Goal: Information Seeking & Learning: Learn about a topic

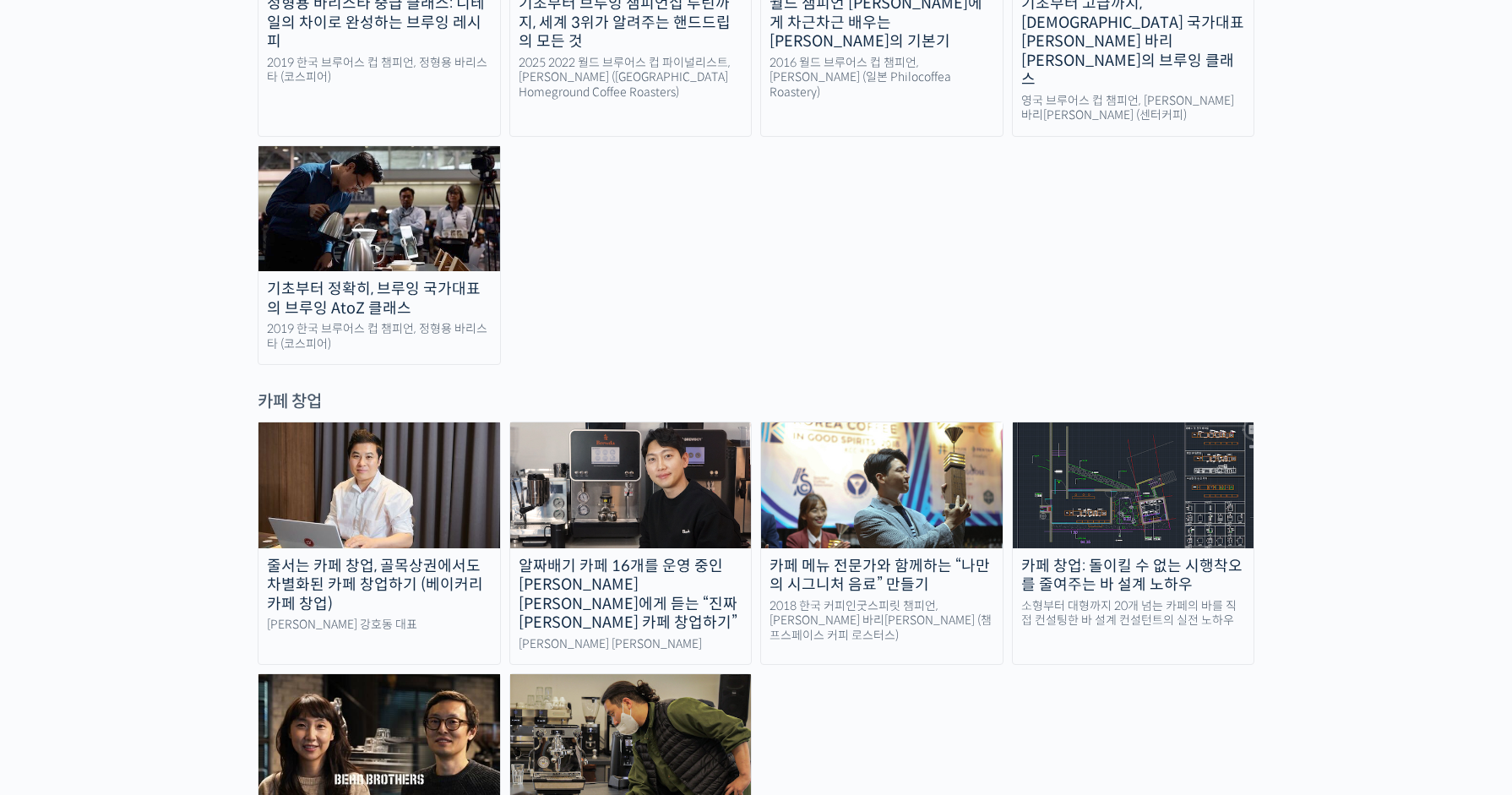
scroll to position [3096, 0]
click at [1127, 556] on div "카페 창업: 돌이킬 수 없는 시행착오를 줄여주는 바 설계 노하우" at bounding box center [1133, 574] width 242 height 38
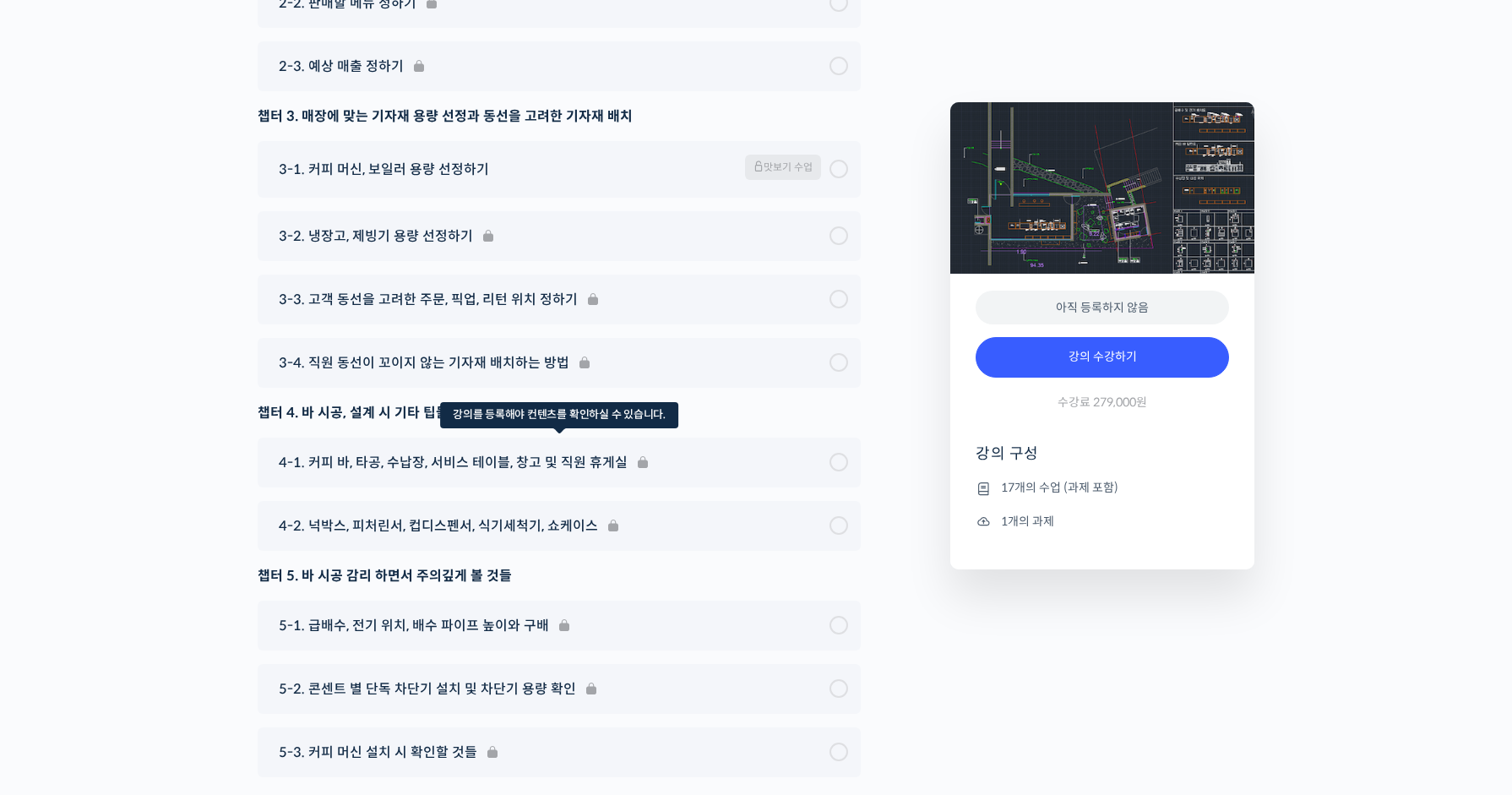
scroll to position [6581, 0]
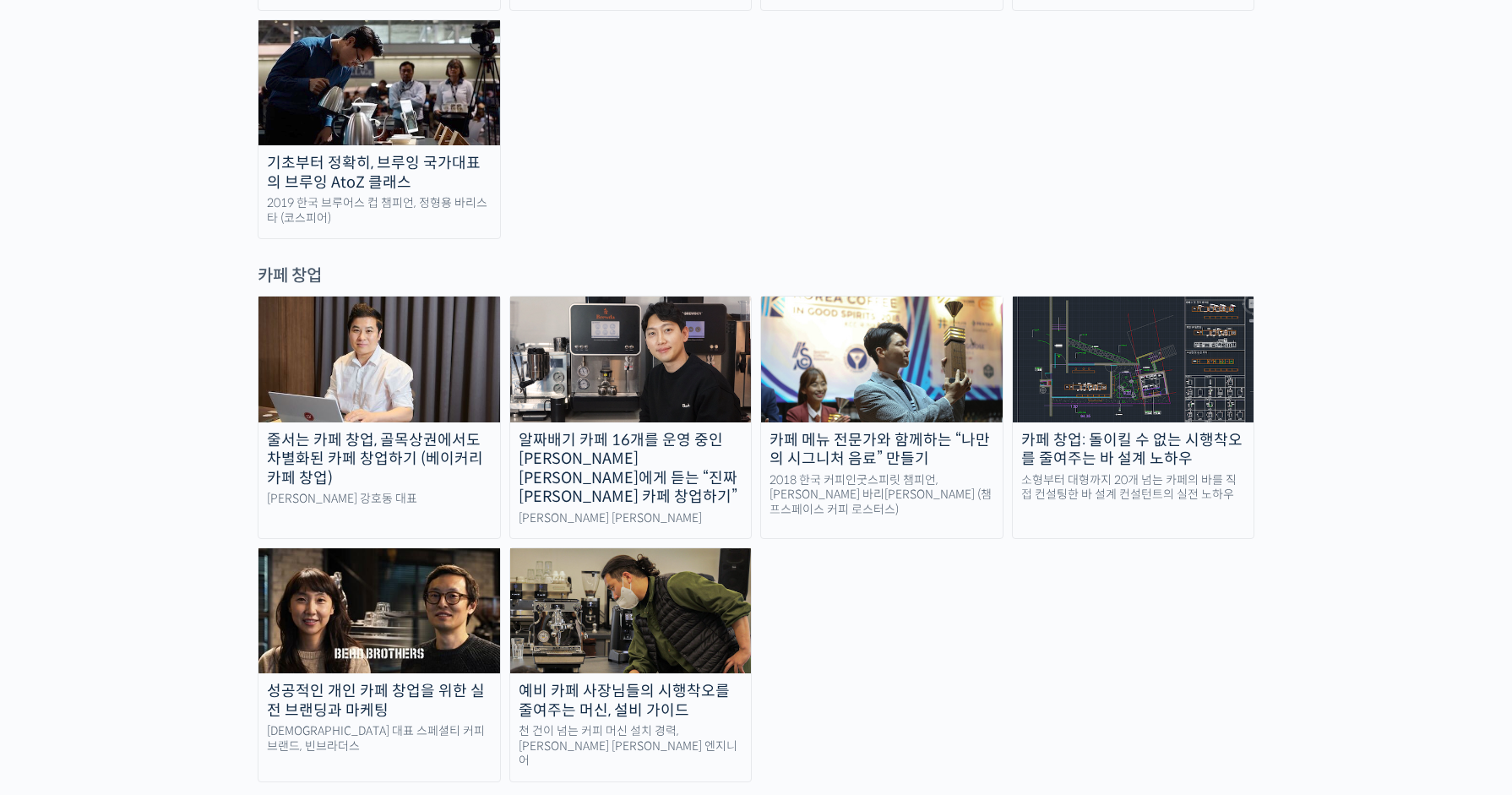
click at [438, 549] on img at bounding box center [378, 611] width 242 height 125
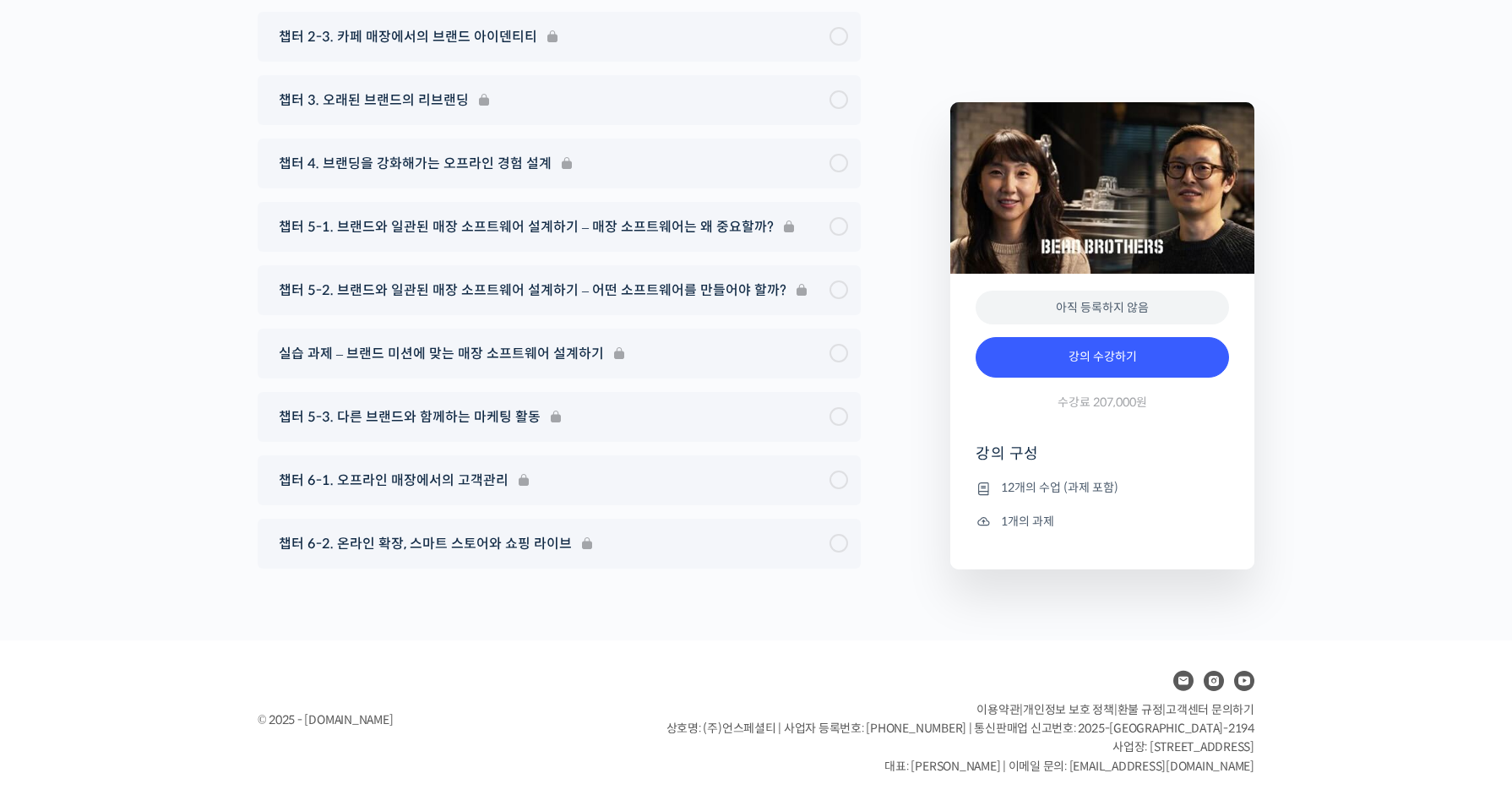
scroll to position [7130, 0]
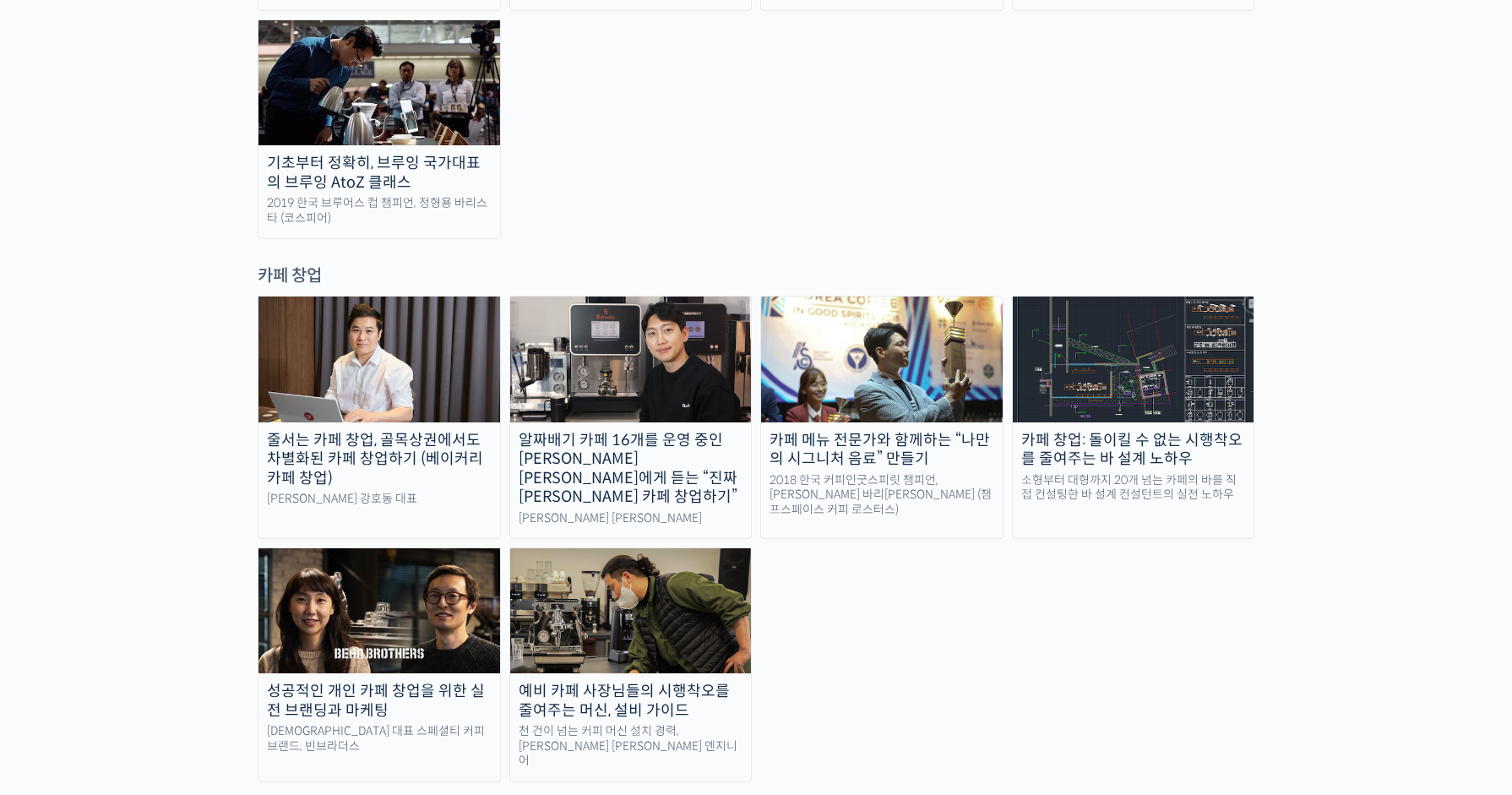
click at [666, 682] on div "예비 카페 사장님들의 시행착오를 줄여주는 머신, 설비 가이드" at bounding box center [630, 700] width 242 height 38
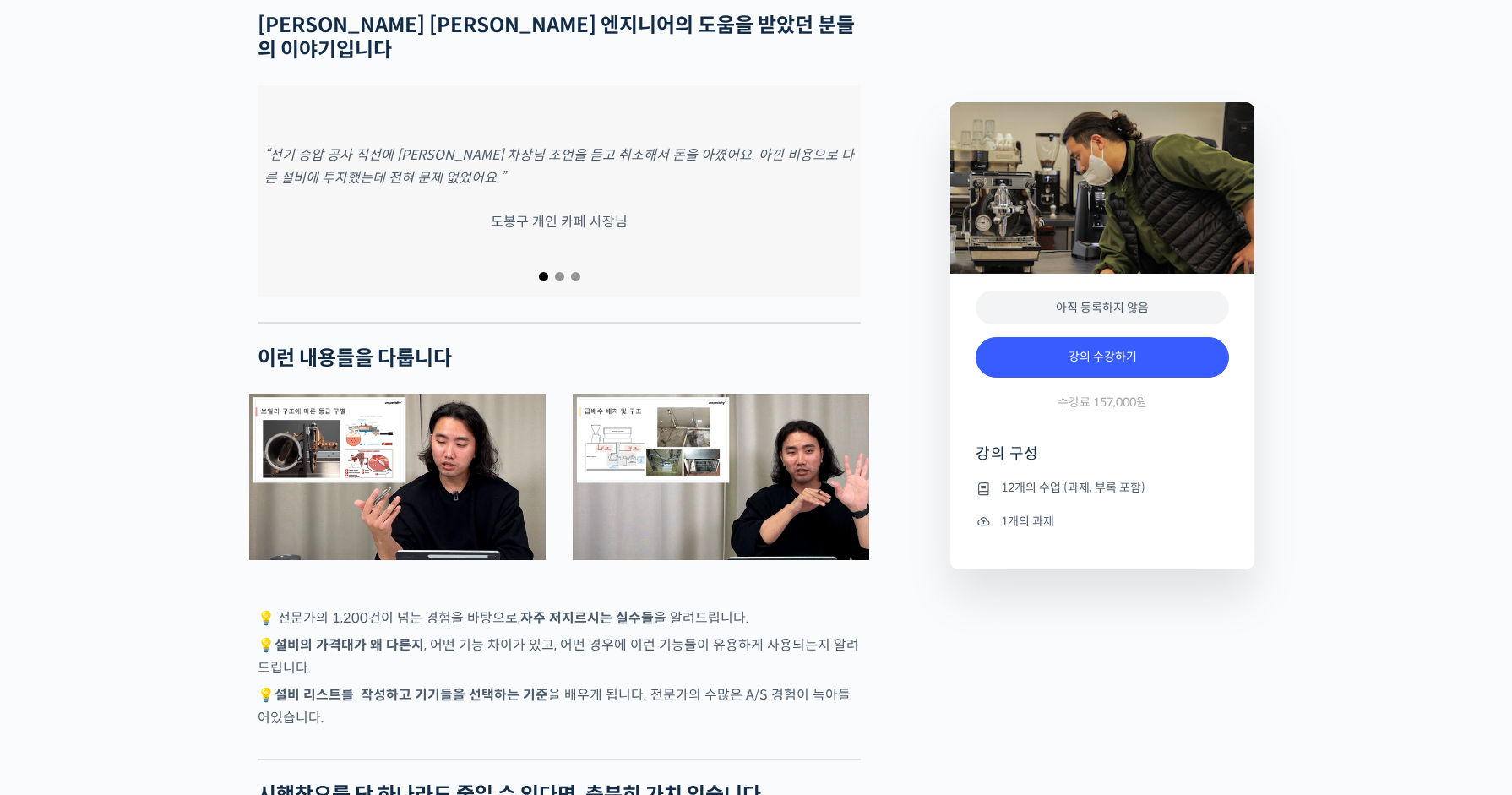
scroll to position [2806, 0]
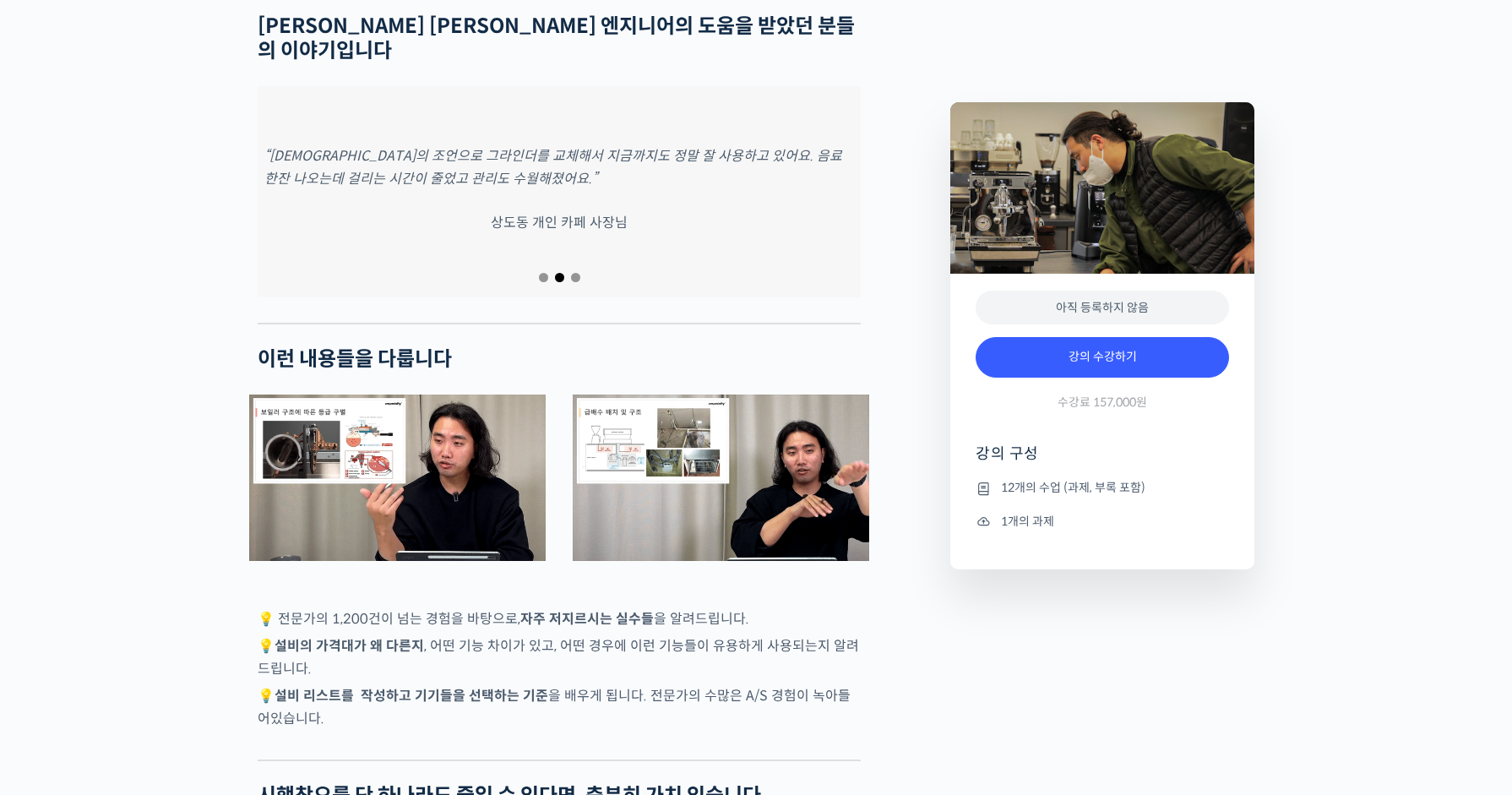
click at [539, 273] on span "Go to slide 1" at bounding box center [544, 278] width 9 height 9
click at [558, 273] on span "Go to slide 2" at bounding box center [559, 278] width 9 height 9
click at [573, 273] on span "Go to slide 3" at bounding box center [575, 278] width 9 height 9
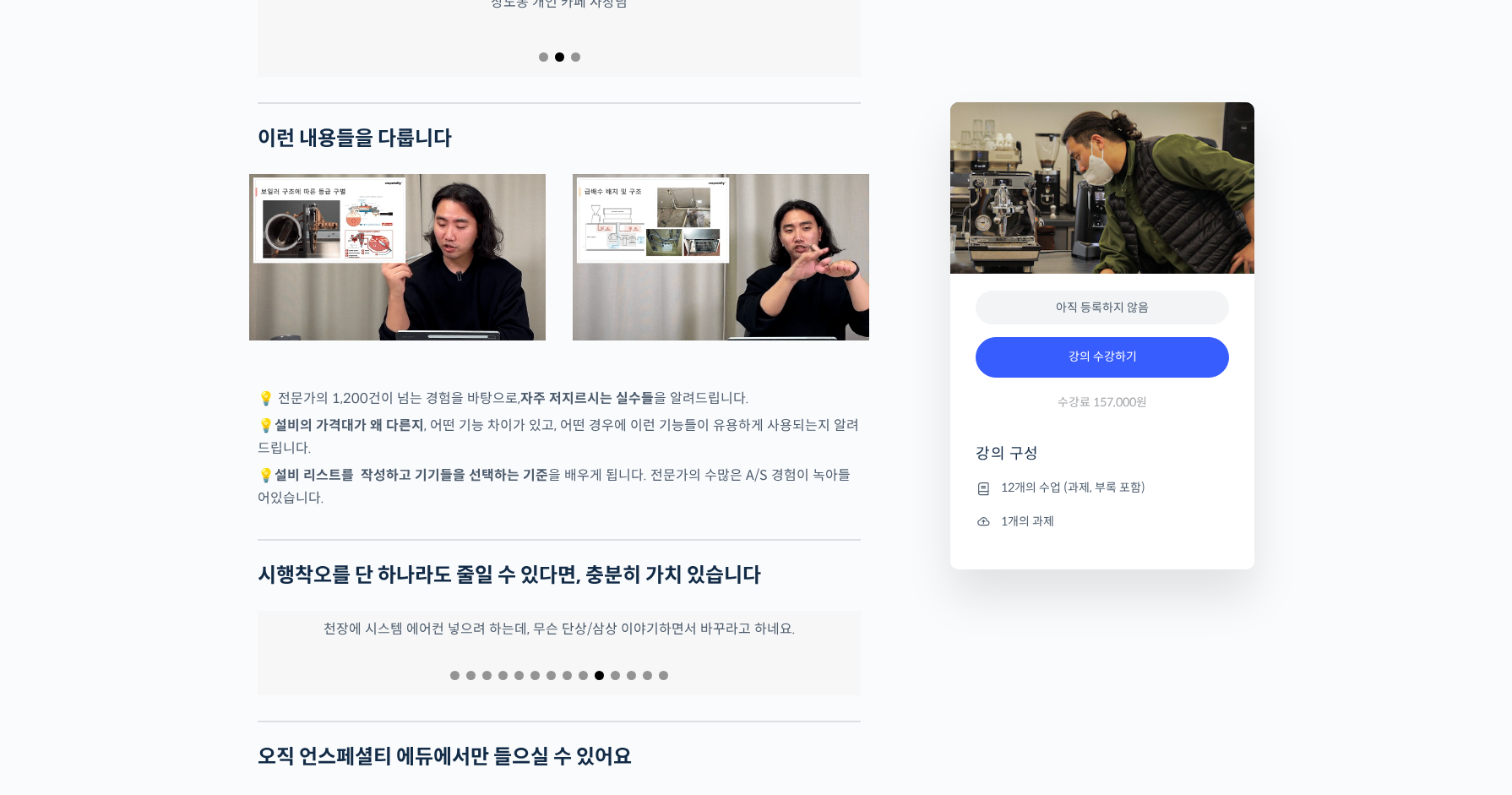
scroll to position [3278, 0]
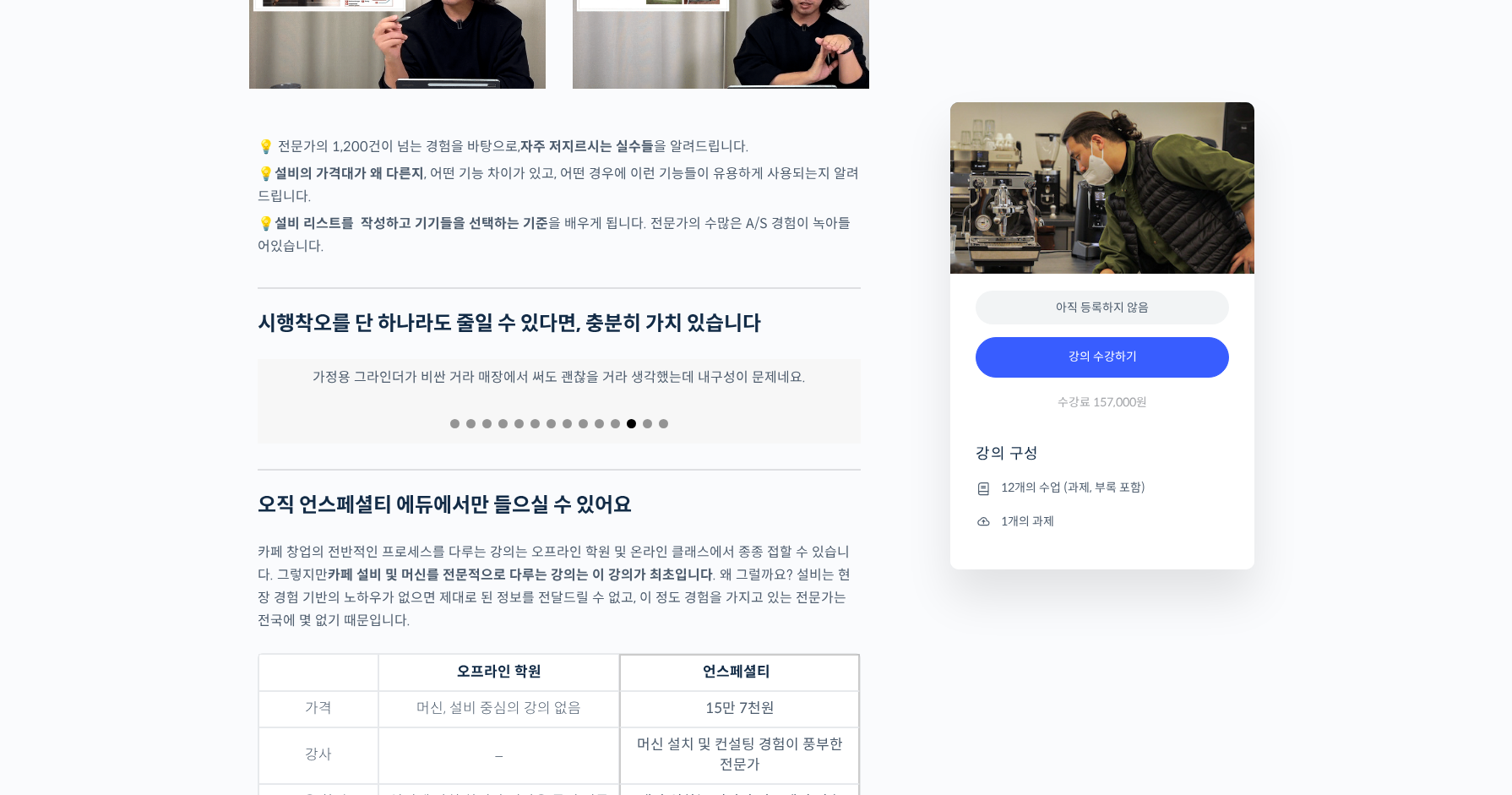
click at [615, 419] on span "Go to slide 11" at bounding box center [615, 424] width 9 height 9
click at [600, 419] on span "Go to slide 10" at bounding box center [599, 424] width 9 height 9
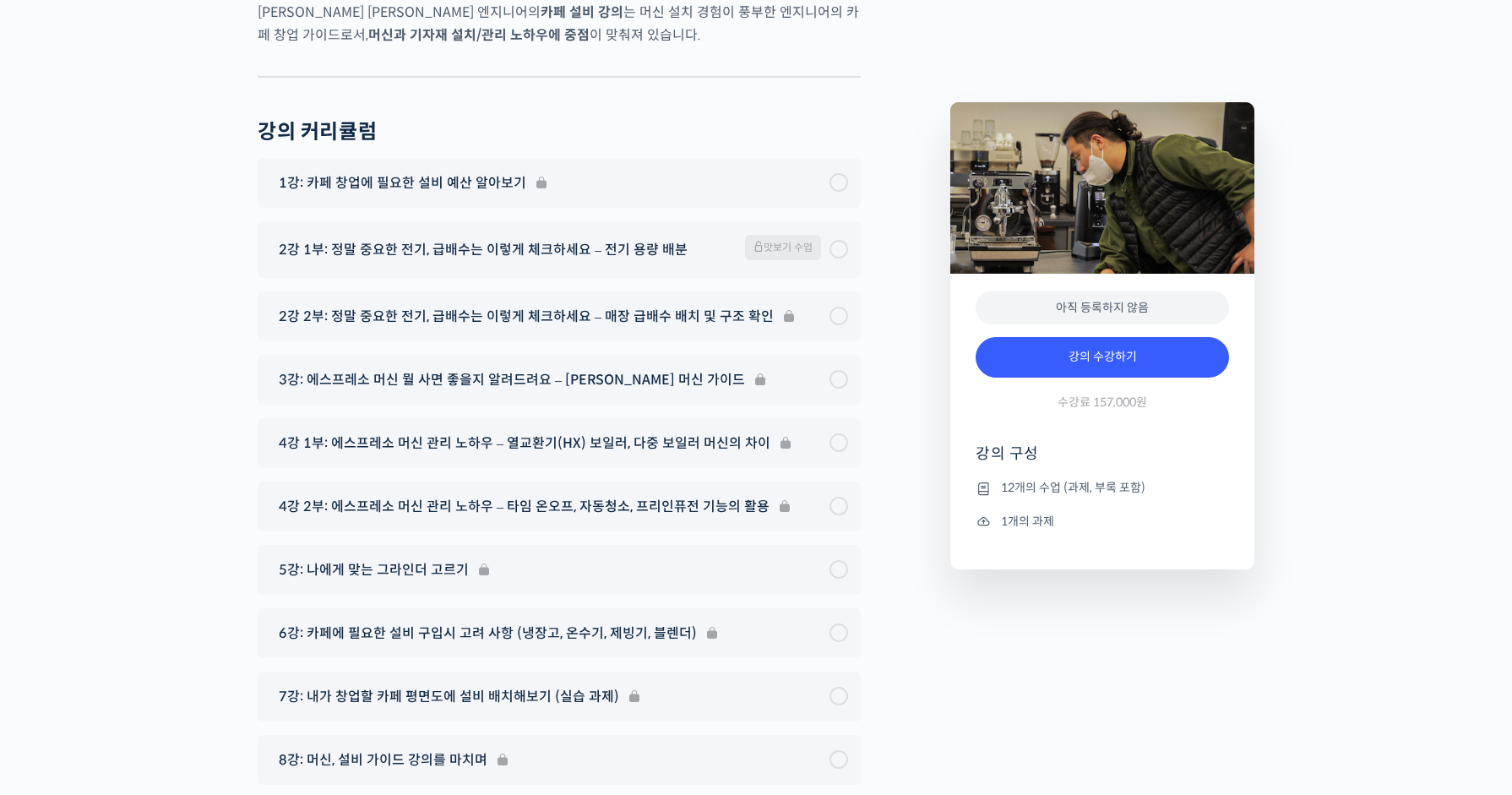
scroll to position [6055, 0]
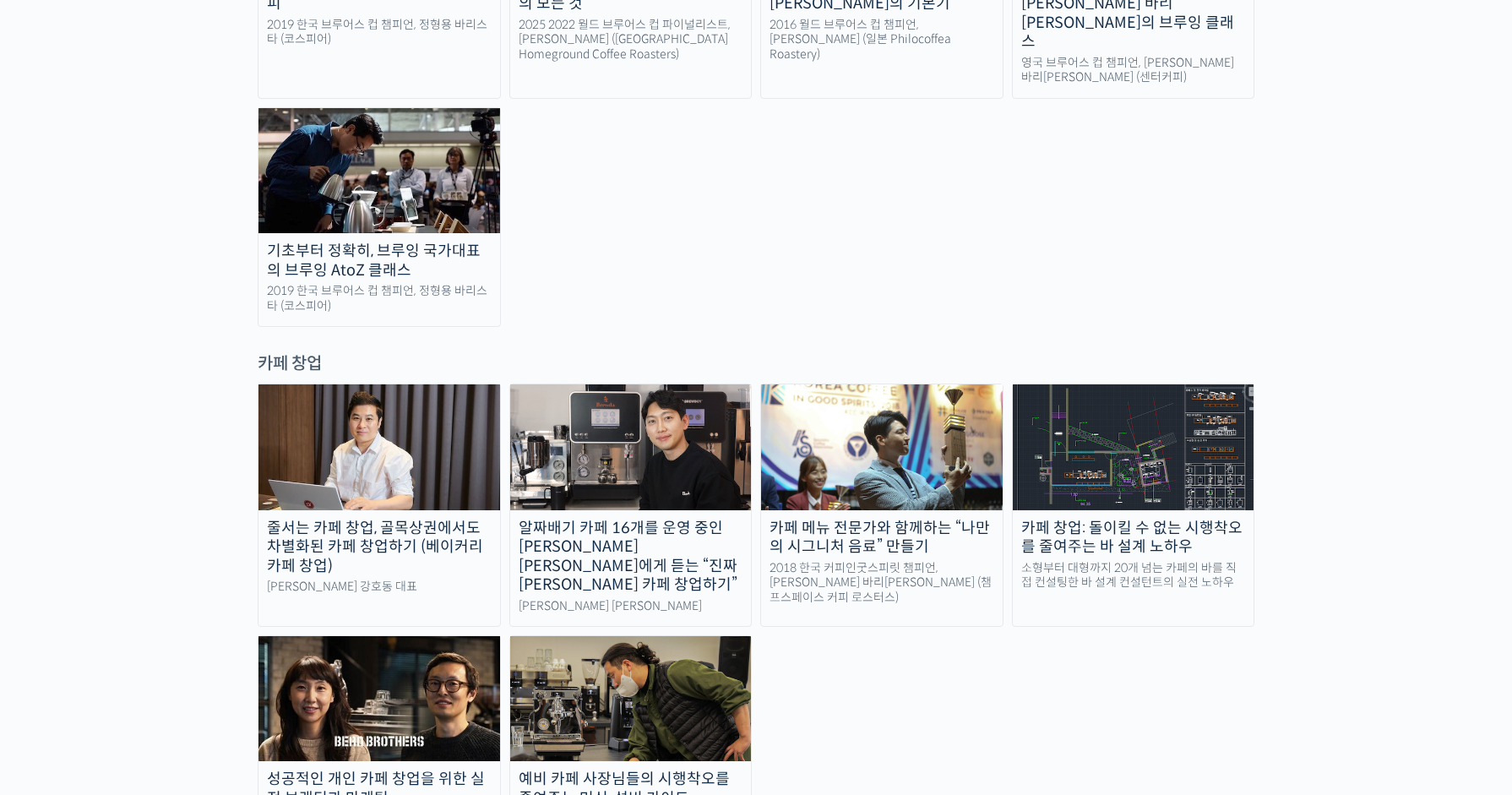
scroll to position [3133, 0]
click at [615, 519] on div "알짜배기 카페 16개를 운영 중인 [PERSON_NAME] [PERSON_NAME]에게 듣는 “진짜 [PERSON_NAME] 카페 창업하기”" at bounding box center [630, 557] width 242 height 76
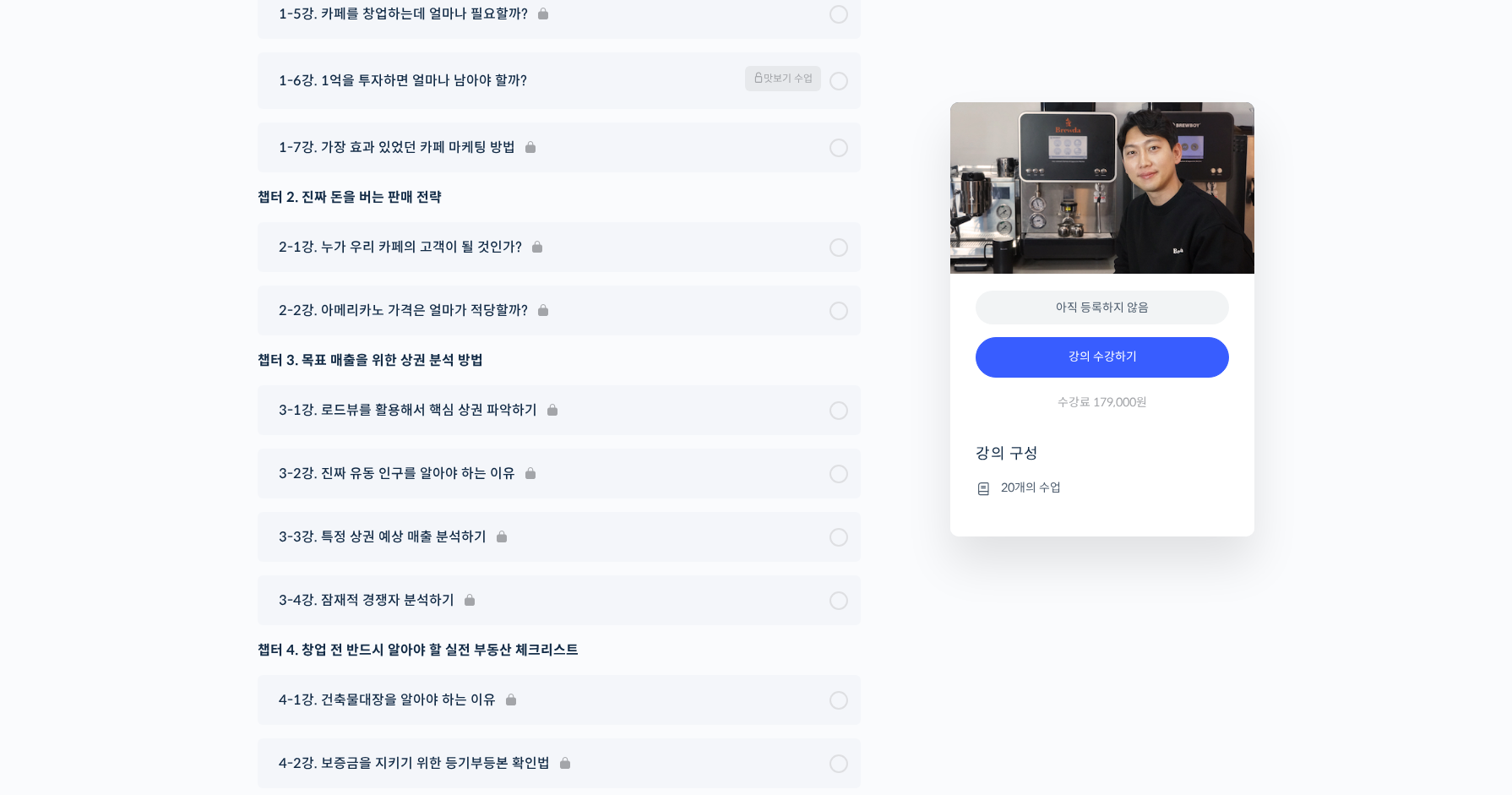
scroll to position [7022, 0]
